Goal: Information Seeking & Learning: Learn about a topic

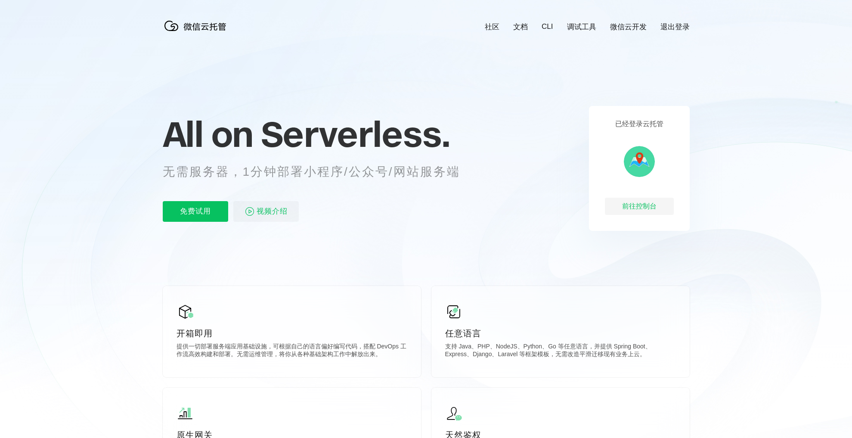
scroll to position [0, 1531]
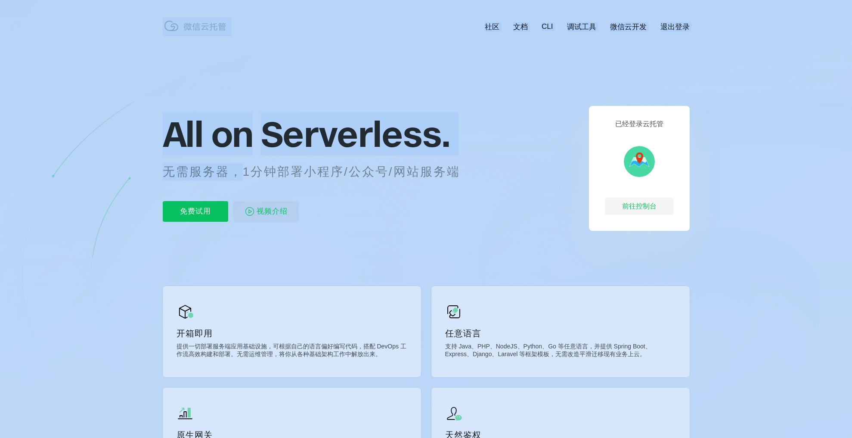
drag, startPoint x: 243, startPoint y: 172, endPoint x: 481, endPoint y: 158, distance: 239.0
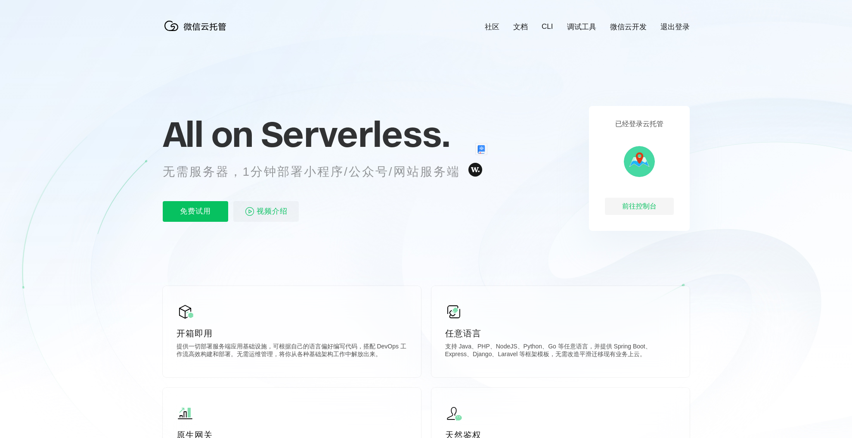
click at [295, 280] on icon at bounding box center [426, 232] width 827 height 465
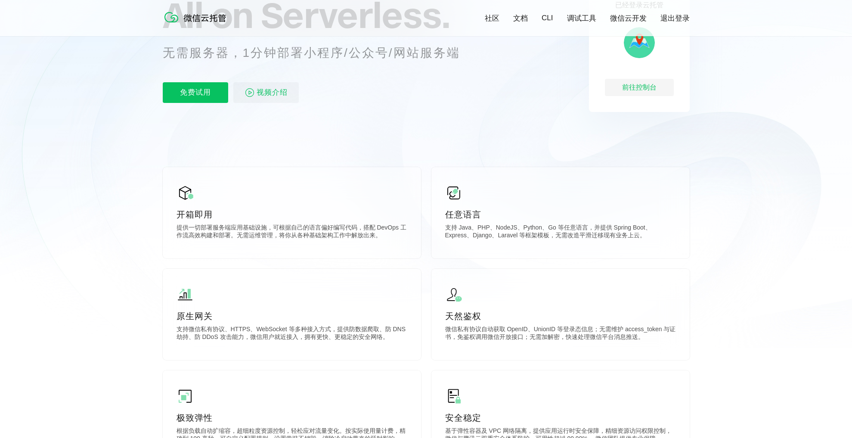
scroll to position [0, 0]
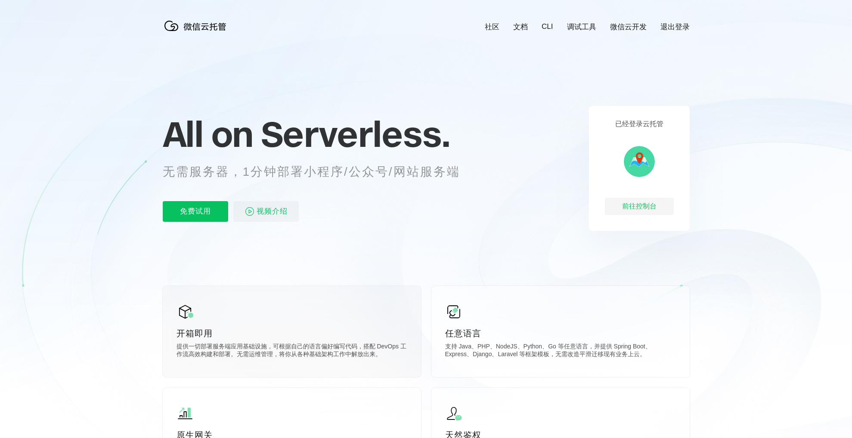
drag, startPoint x: 276, startPoint y: 349, endPoint x: 354, endPoint y: 346, distance: 78.9
click at [355, 346] on p "提供一切部署服务端应用基础设施，可根据自己的语言偏好编写代码，搭配 DevOps 工作流高效构建和部署。无需运维管理，将你从各种基础架构工作中解放出来。" at bounding box center [292, 351] width 231 height 17
drag, startPoint x: 357, startPoint y: 349, endPoint x: 407, endPoint y: 342, distance: 50.4
click at [407, 342] on div "开箱即用 提供一切部署服务端应用基础设施，可根据自己的语言偏好编写代码，搭配 DevOps 工作流高效构建和部署。无需运维管理，将你从各种基础架构工作中解放出…" at bounding box center [292, 331] width 258 height 91
click at [397, 350] on icon at bounding box center [400, 353] width 10 height 10
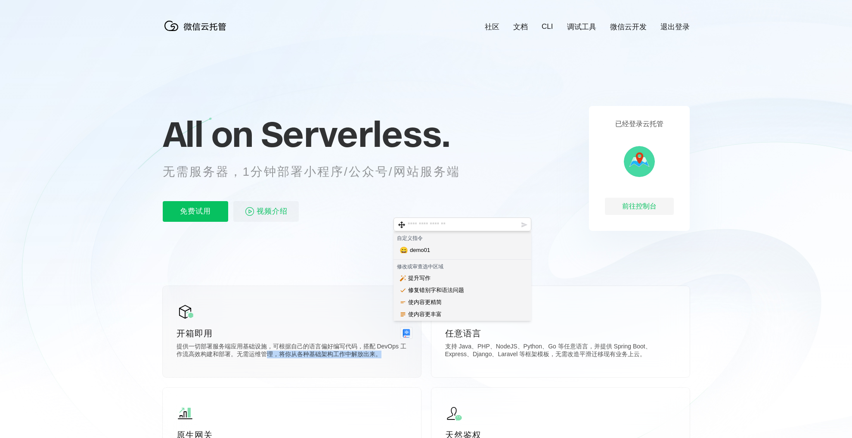
drag, startPoint x: 268, startPoint y: 356, endPoint x: 379, endPoint y: 357, distance: 111.1
click at [379, 357] on p "提供一切部署服务端应用基础设施，可根据自己的语言偏好编写代码，搭配 DevOps 工作流高效构建和部署。无需运维管理，将你从各种基础架构工作中解放出来。" at bounding box center [292, 351] width 231 height 17
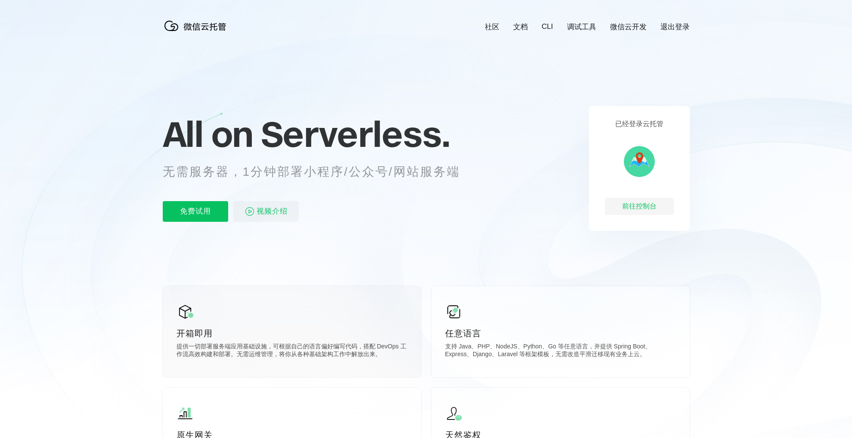
click at [291, 371] on div "开箱即用 提供一切部署服务端应用基础设施，可根据自己的语言偏好编写代码，搭配 DevOps 工作流高效构建和部署。无需运维管理，将你从各种基础架构工作中解放出…" at bounding box center [292, 331] width 258 height 91
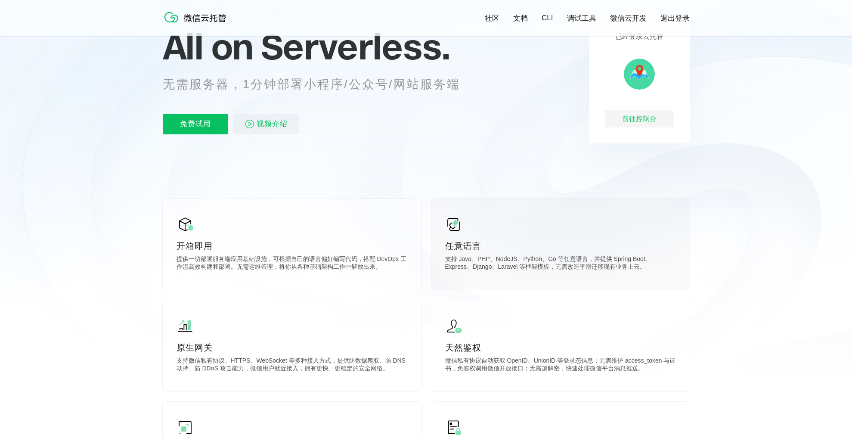
scroll to position [86, 0]
drag, startPoint x: 191, startPoint y: 364, endPoint x: 270, endPoint y: 363, distance: 78.4
click at [270, 364] on p "支持微信私有协议、HTTPS、WebSocket 等多种接入方式，提供防数据爬取、防 DNS 劫持、防 DDoS 攻击能力，微信用户就近接入，拥有更快、更稳定…" at bounding box center [292, 365] width 231 height 17
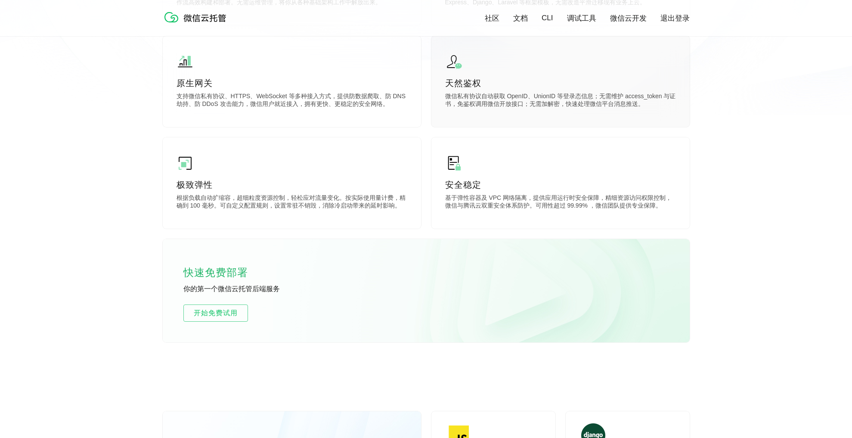
scroll to position [362, 0]
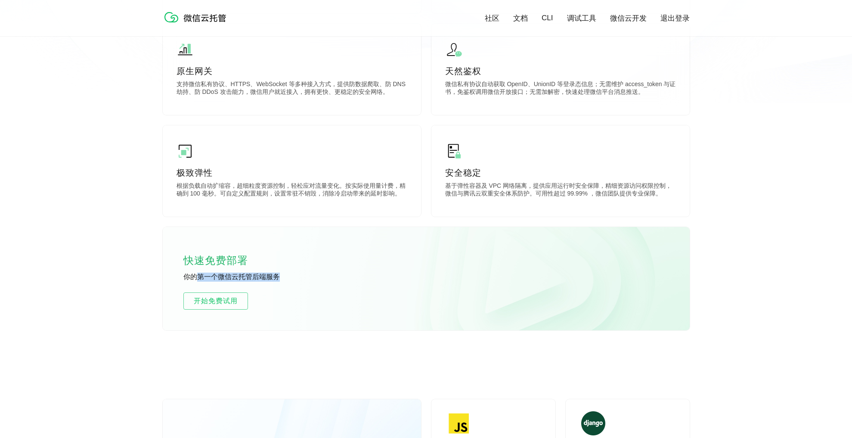
drag, startPoint x: 195, startPoint y: 278, endPoint x: 297, endPoint y: 282, distance: 102.1
click at [297, 282] on p "你的第一个微信云托管后端服务" at bounding box center [247, 277] width 129 height 9
click at [212, 333] on div "社区 文档 CLI 调试工具 微信云开发 退出登录 All on Serverless. 无需服务器，1分钟部署小程序/公众号/网站服务端 免费试用 视频介绍…" at bounding box center [426, 18] width 527 height 761
click at [219, 305] on span "开始免费试用" at bounding box center [216, 301] width 64 height 10
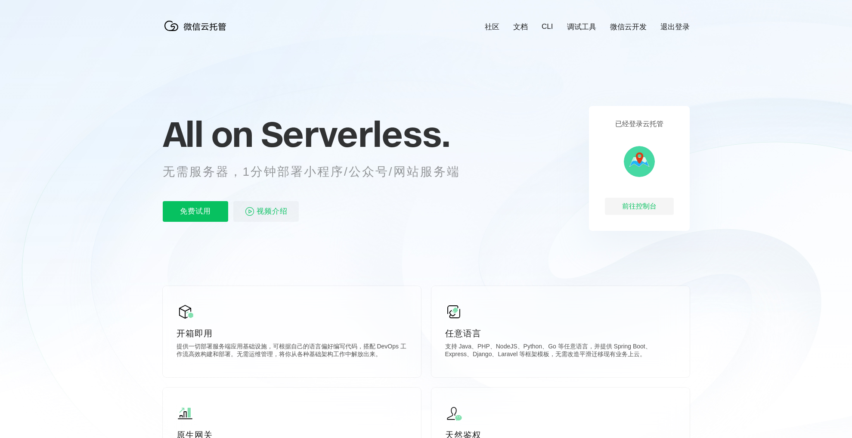
scroll to position [0, 1531]
click at [269, 211] on span "视频介绍" at bounding box center [272, 211] width 31 height 21
